Goal: Navigation & Orientation: Find specific page/section

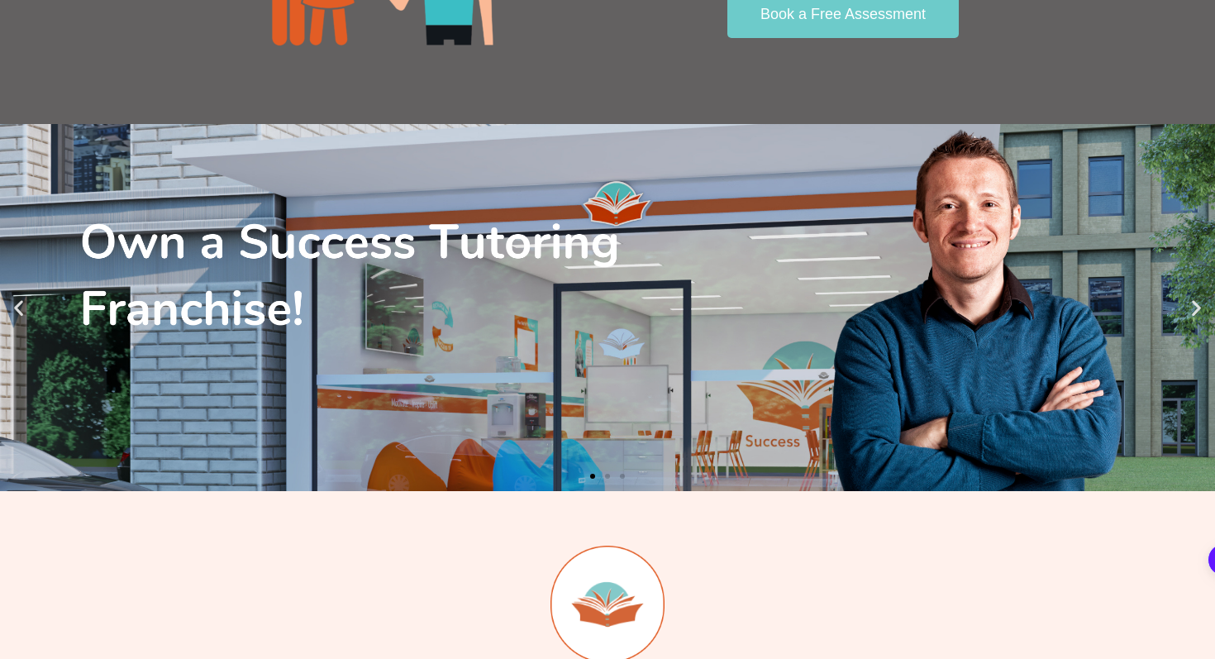
scroll to position [3917, 0]
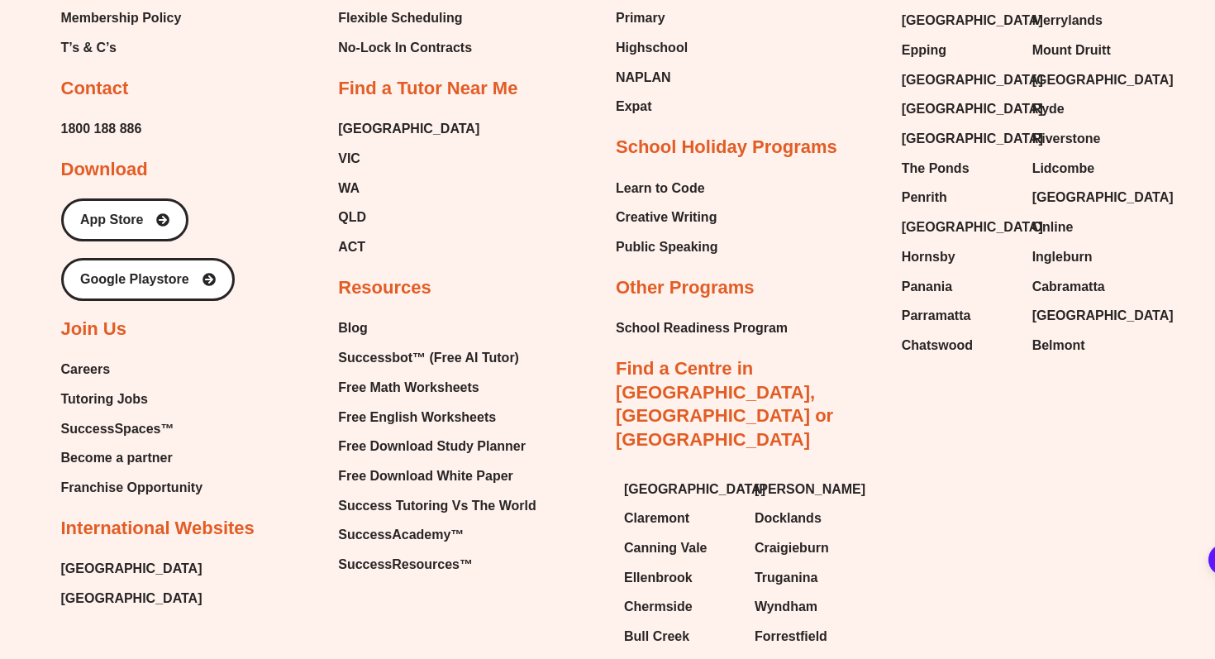
scroll to position [1248, 0]
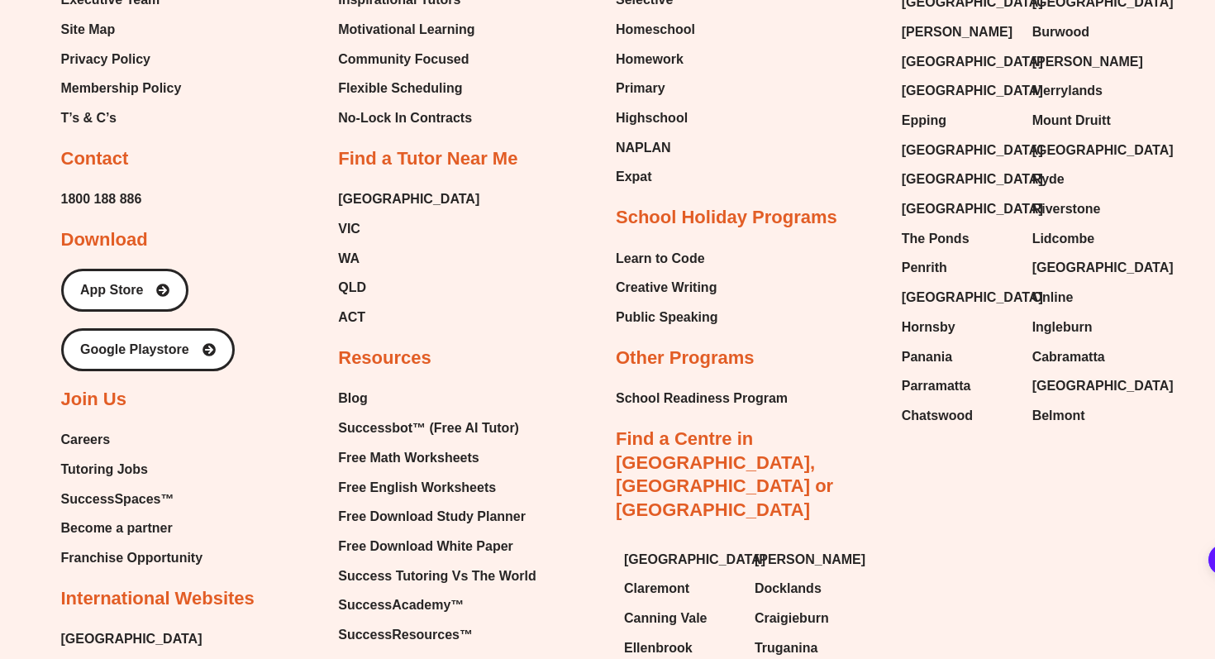
scroll to position [1077, 0]
click at [446, 480] on span "Free English Worksheets" at bounding box center [417, 487] width 158 height 25
